Goal: Task Accomplishment & Management: Manage account settings

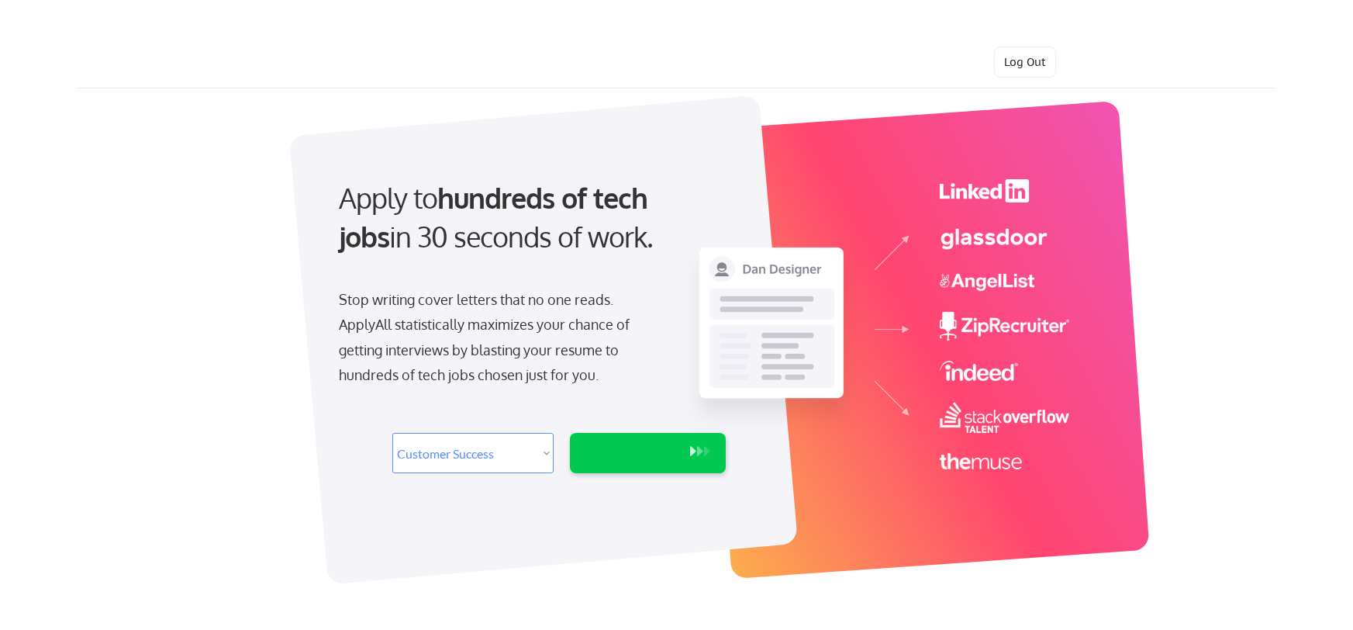
select select ""sales""
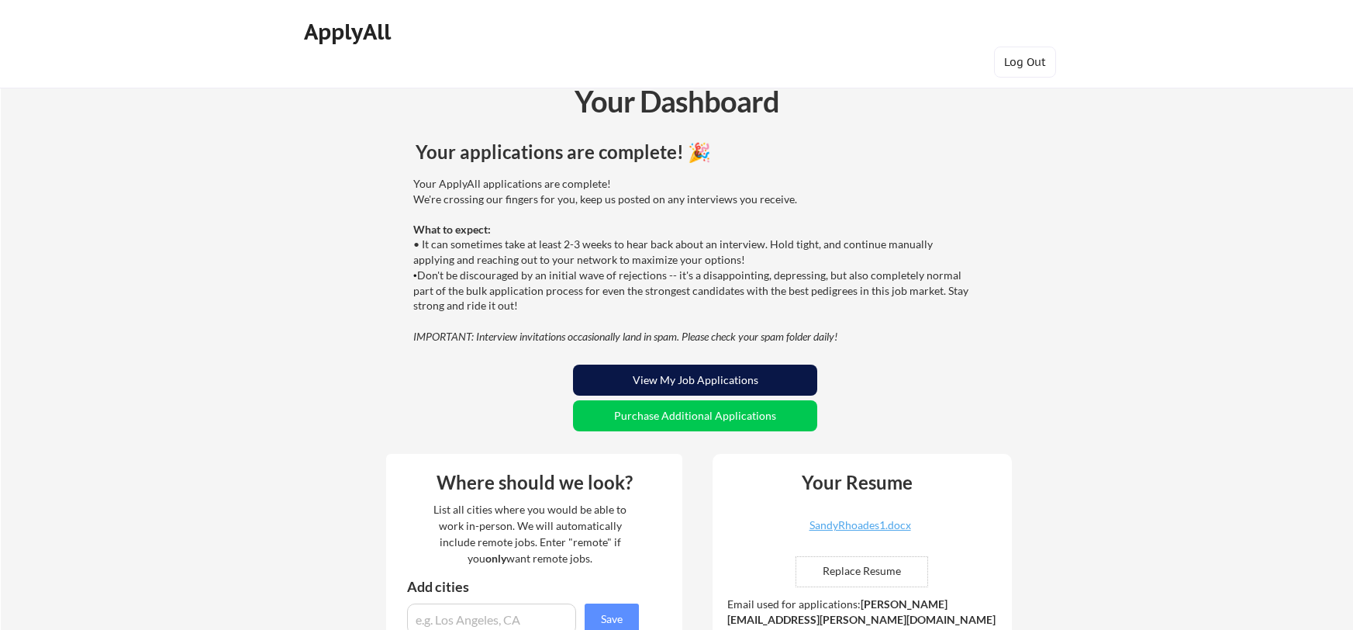
click at [734, 381] on button "View My Job Applications" at bounding box center [695, 379] width 244 height 31
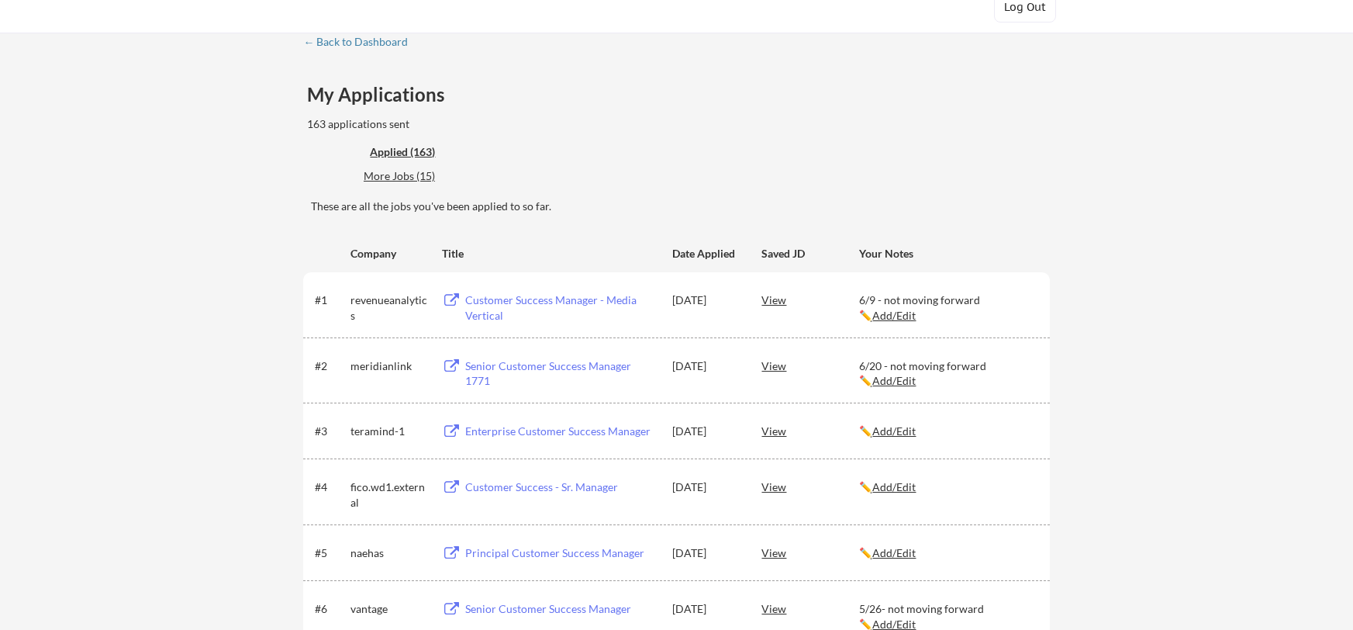
scroll to position [78, 0]
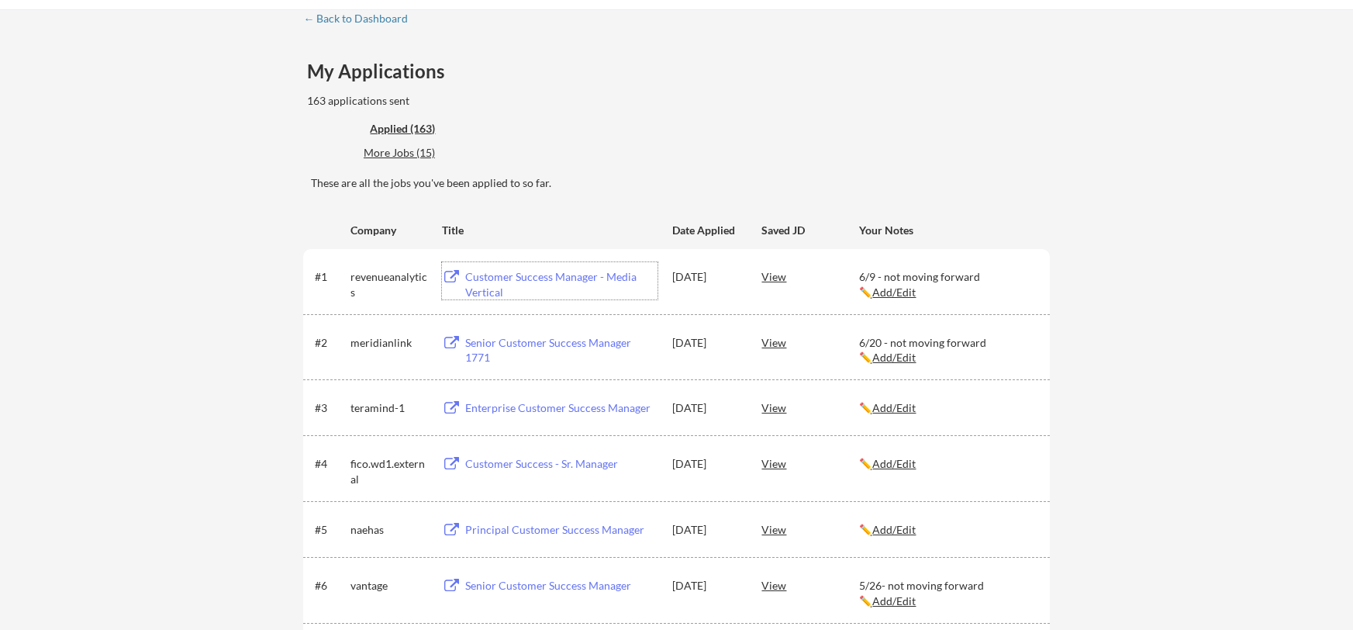
click at [515, 278] on div "Customer Success Manager - Media Vertical" at bounding box center [561, 284] width 192 height 30
click at [529, 525] on div "Principal Customer Success Manager" at bounding box center [561, 530] width 192 height 16
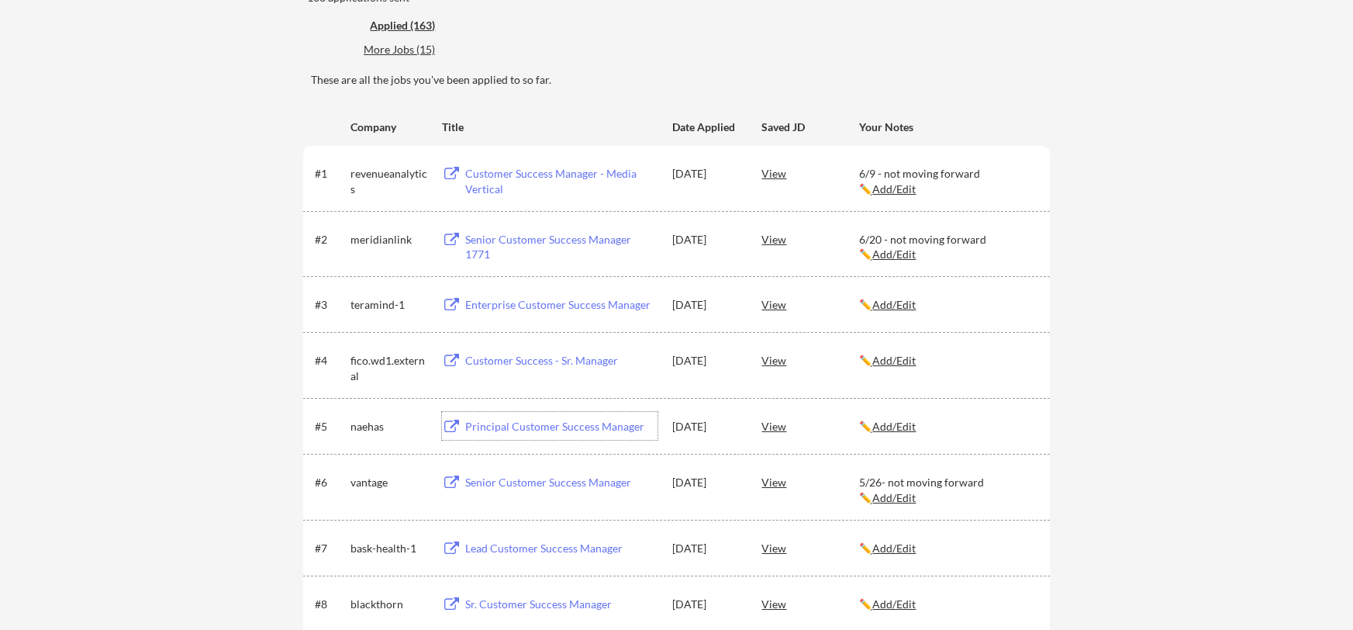
scroll to position [199, 0]
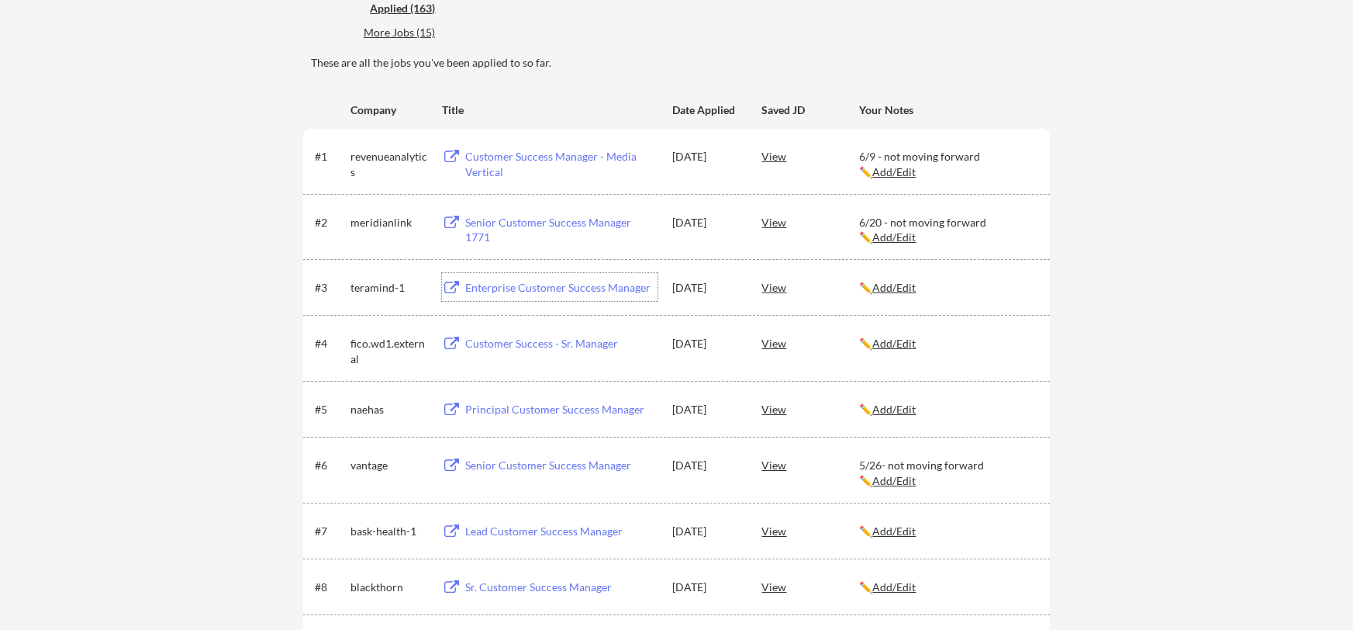
click at [523, 285] on div "Enterprise Customer Success Manager" at bounding box center [561, 288] width 192 height 16
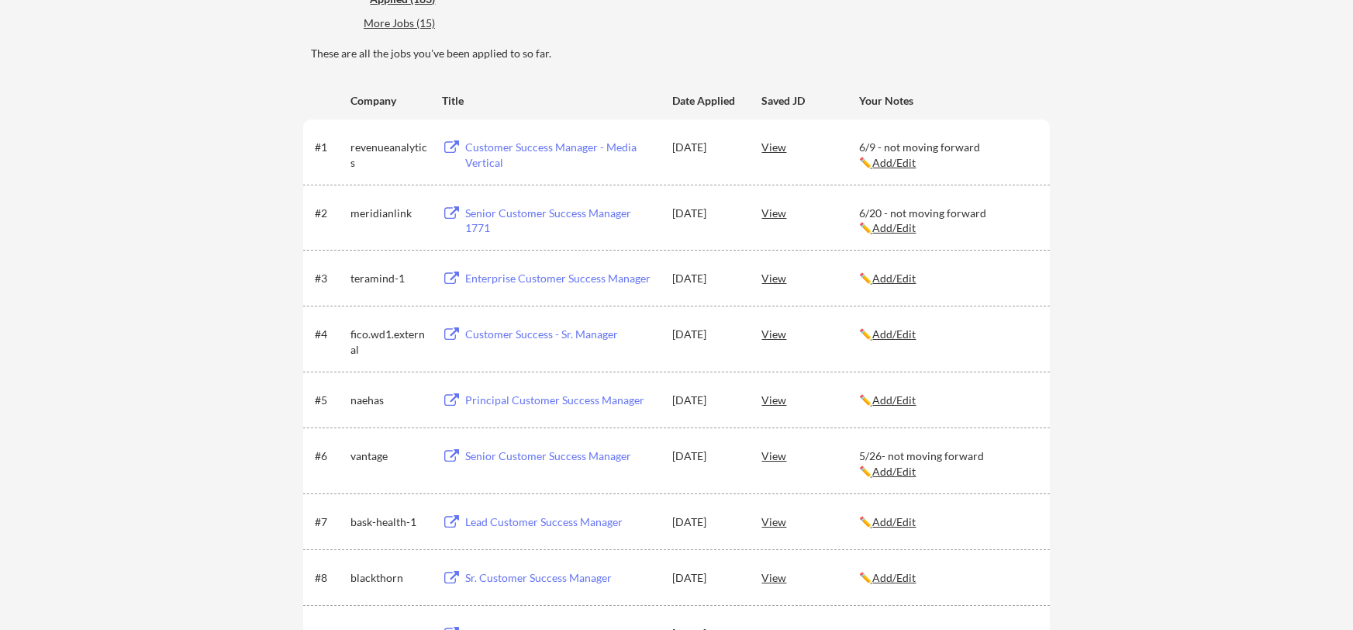
scroll to position [286, 0]
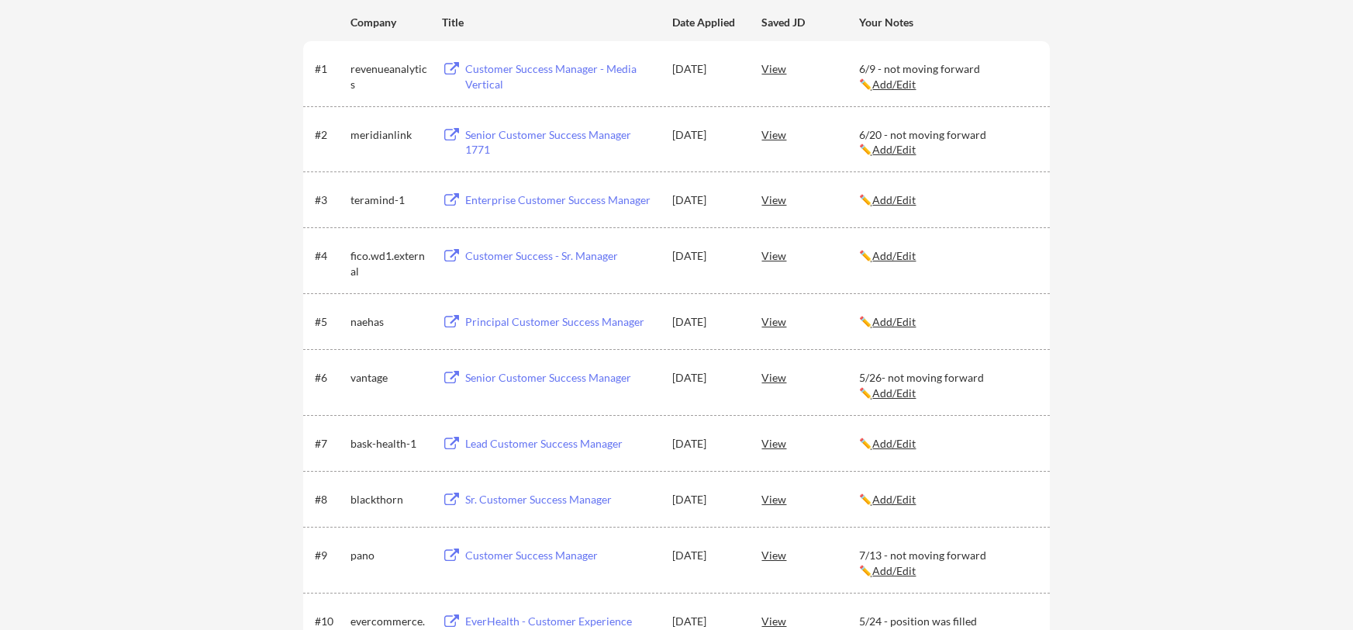
click at [531, 500] on div "Sr. Customer Success Manager" at bounding box center [561, 500] width 192 height 16
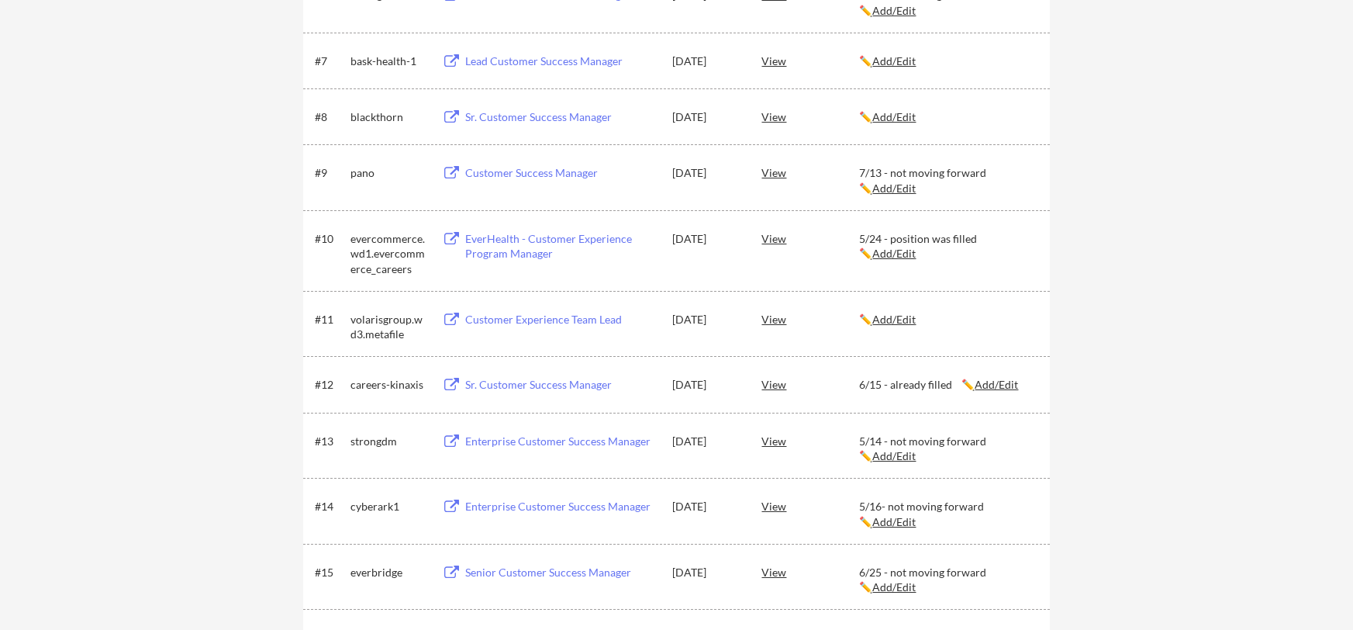
scroll to position [670, 0]
click at [508, 313] on div "Customer Experience Team Lead" at bounding box center [561, 318] width 192 height 16
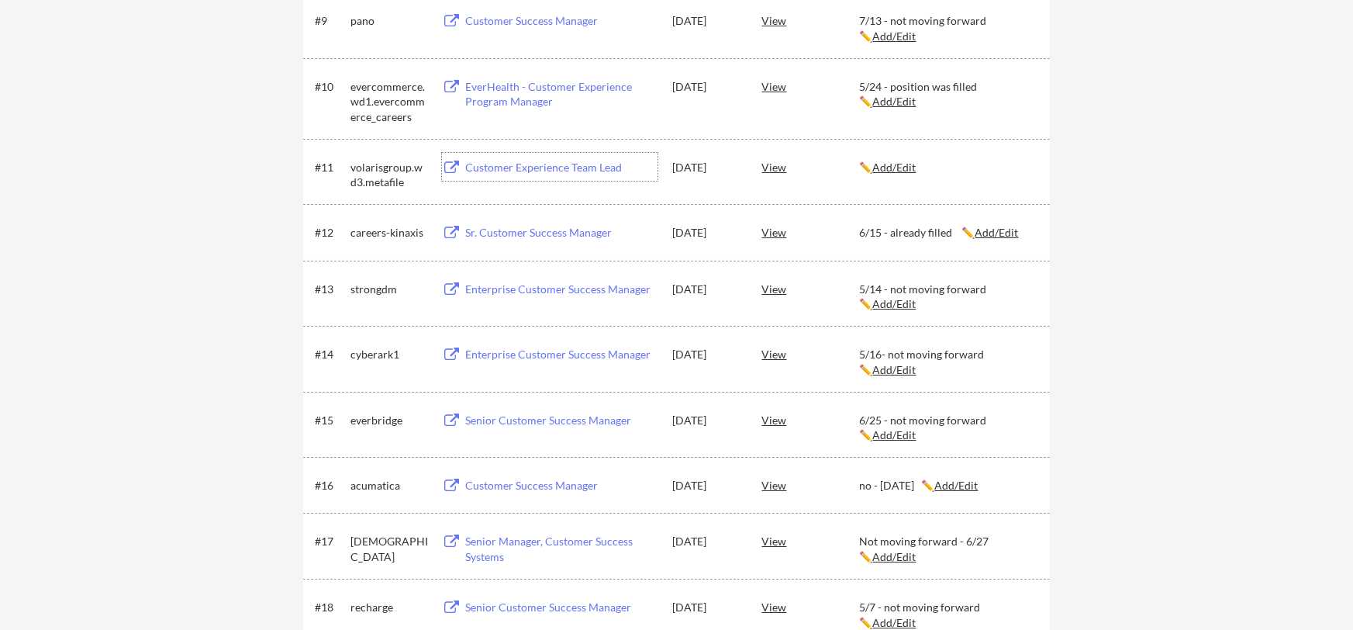
scroll to position [0, 0]
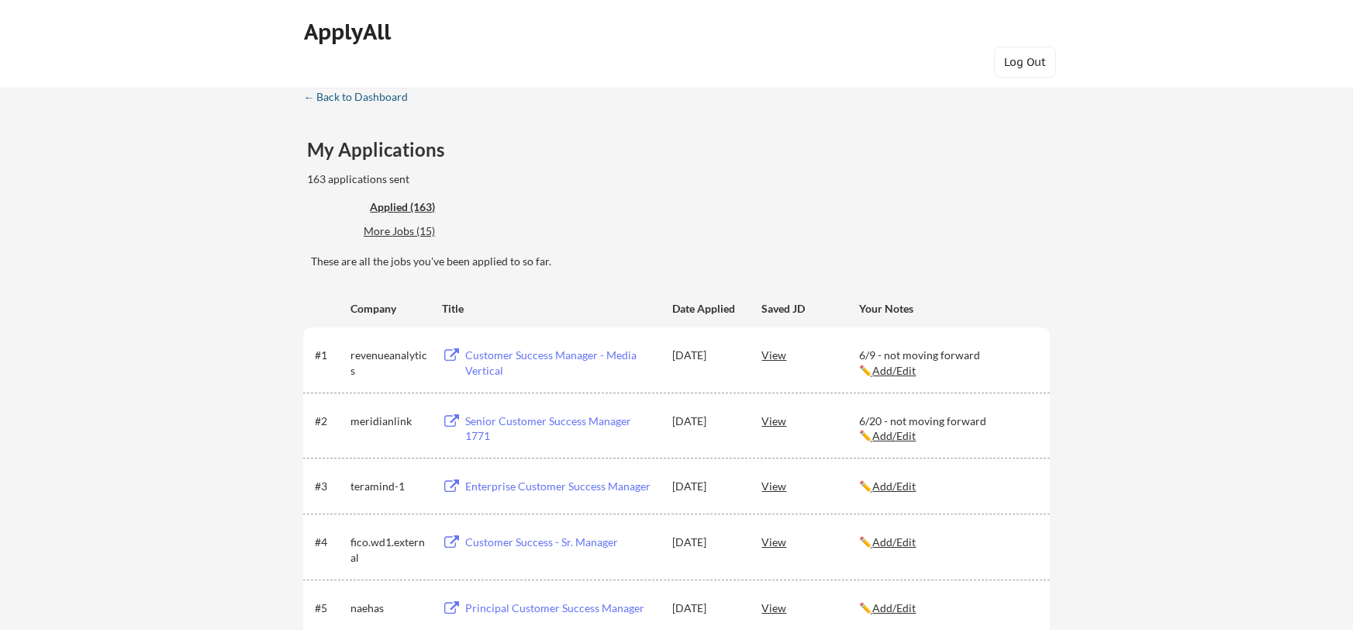
click at [374, 96] on div "← Back to Dashboard" at bounding box center [361, 97] width 116 height 11
